Goal: Task Accomplishment & Management: Use online tool/utility

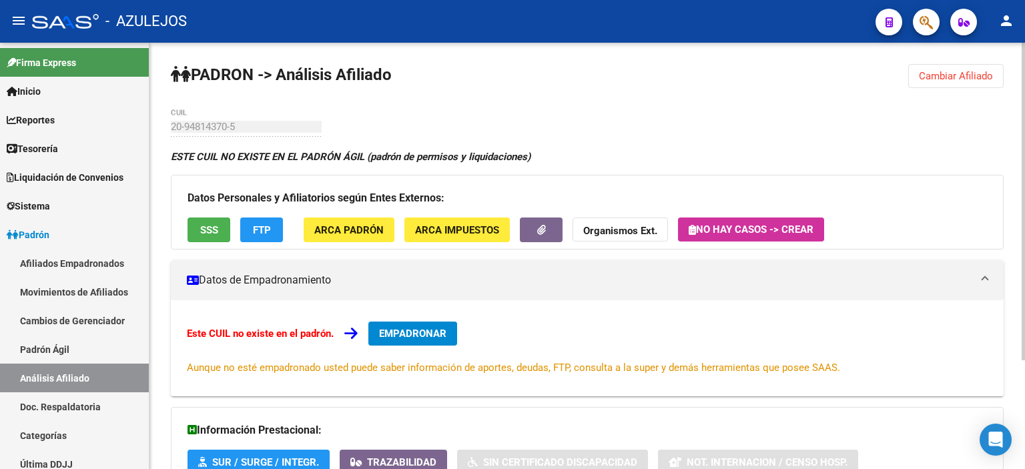
scroll to position [267, 0]
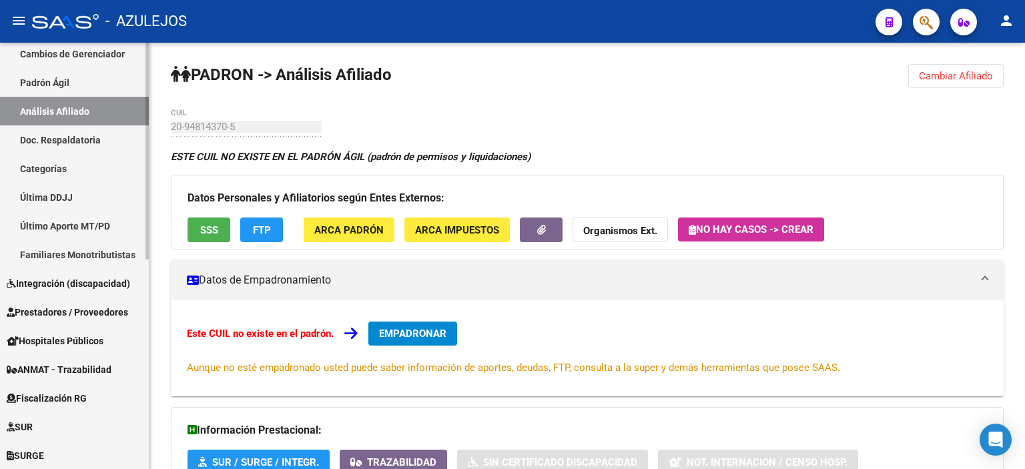
drag, startPoint x: 57, startPoint y: 77, endPoint x: 61, endPoint y: 116, distance: 39.6
click at [57, 77] on link "Padrón Ágil" at bounding box center [74, 82] width 149 height 29
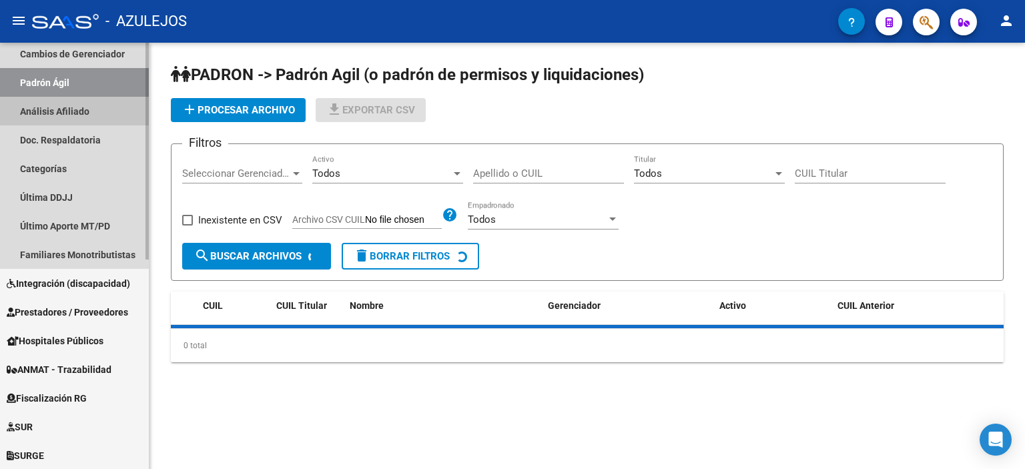
click at [61, 115] on link "Análisis Afiliado" at bounding box center [74, 111] width 149 height 29
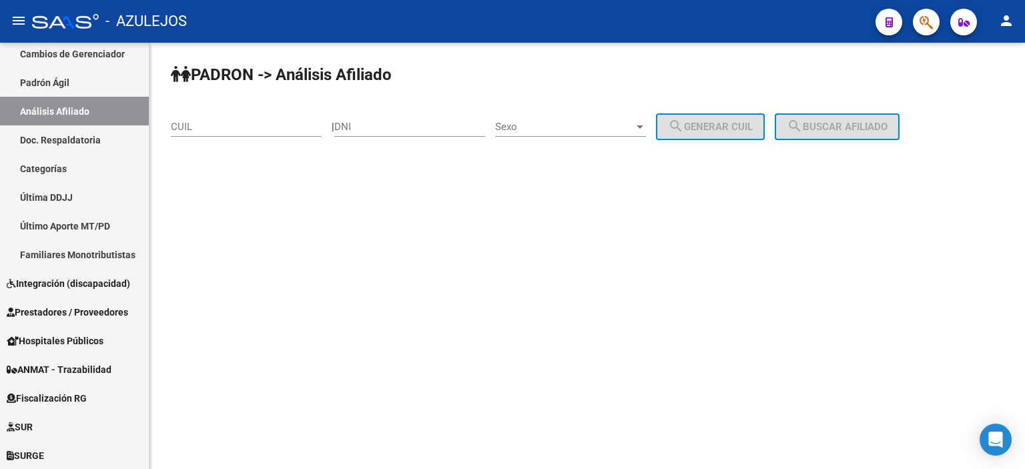
click at [406, 133] on div "DNI" at bounding box center [409, 122] width 151 height 29
click at [403, 131] on input "DNI" at bounding box center [409, 127] width 151 height 12
type input "48364854"
click at [542, 132] on span "Sexo" at bounding box center [564, 127] width 139 height 12
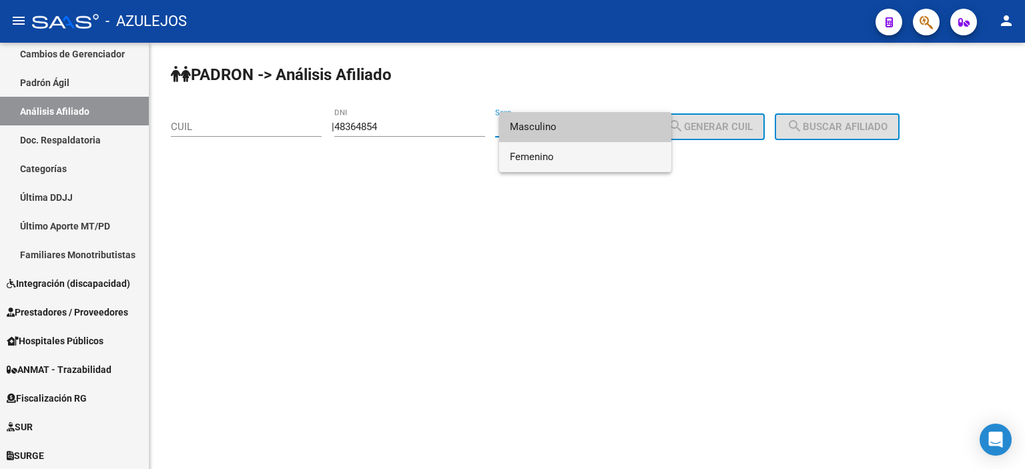
click at [547, 154] on span "Femenino" at bounding box center [585, 157] width 151 height 30
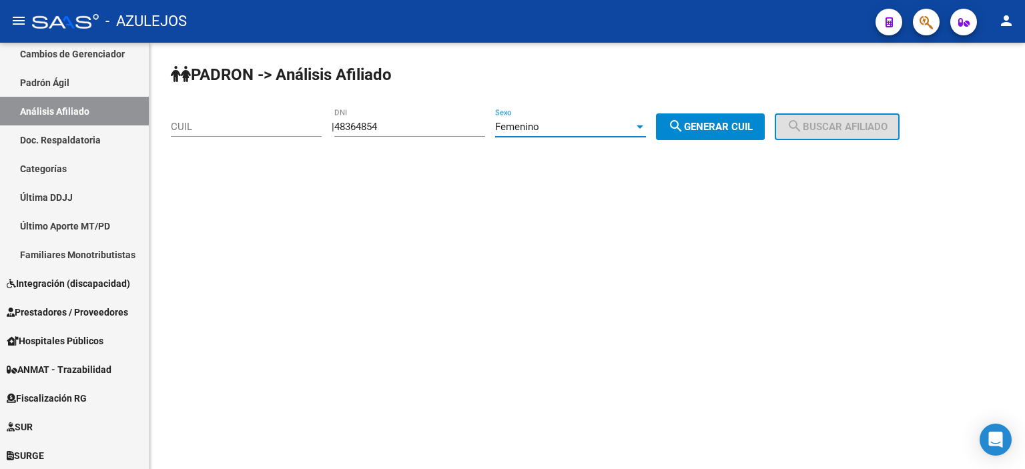
click at [750, 121] on span "search Generar CUIL" at bounding box center [710, 127] width 85 height 12
type input "27-48364854-0"
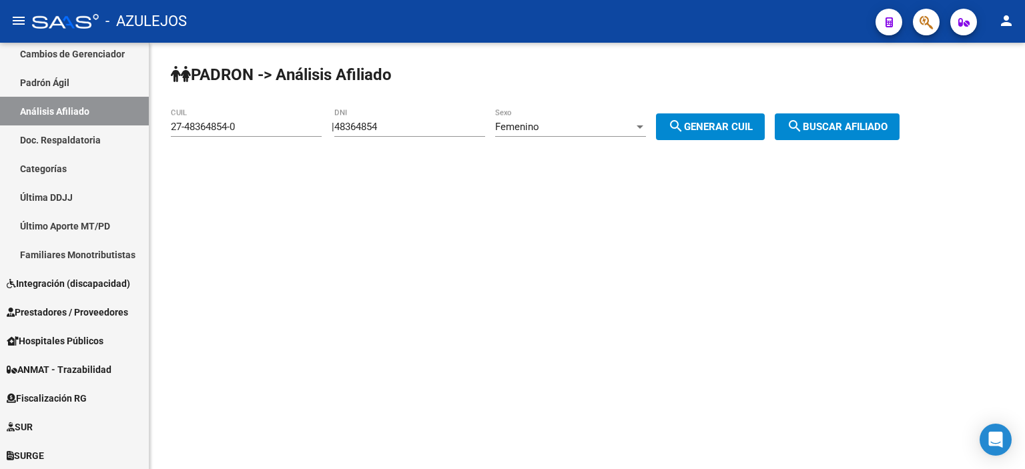
click at [854, 124] on span "search Buscar afiliado" at bounding box center [837, 127] width 101 height 12
